Goal: Task Accomplishment & Management: Manage account settings

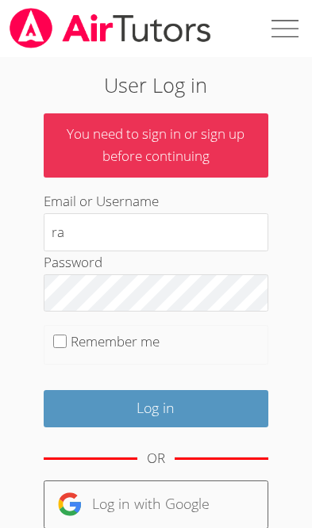
type input "r"
click at [161, 248] on input "raupton59" at bounding box center [156, 232] width 225 height 38
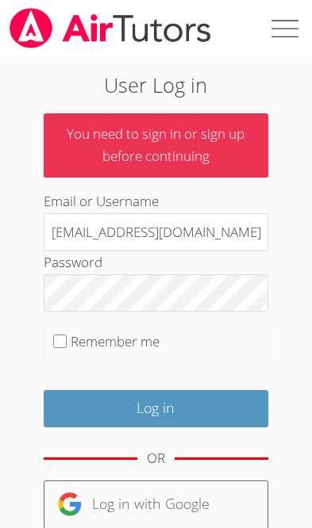
type input "[EMAIL_ADDRESS][DOMAIN_NAME]"
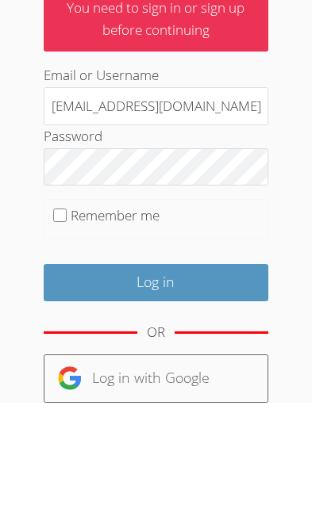
click at [174, 390] on input "Log in" at bounding box center [156, 408] width 225 height 37
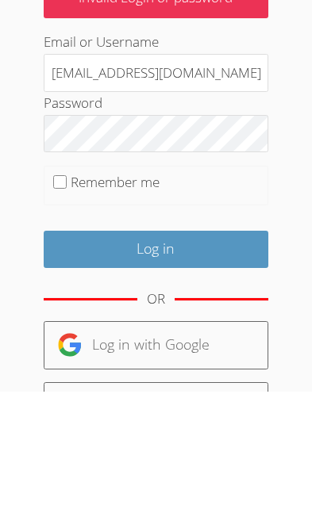
click at [190, 367] on input "Log in" at bounding box center [156, 385] width 225 height 37
